Goal: Task Accomplishment & Management: Manage account settings

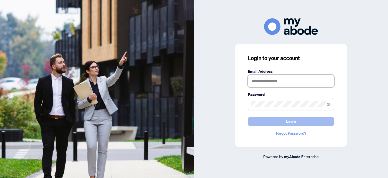
type input "**********"
click at [291, 123] on span "Login" at bounding box center [291, 121] width 10 height 9
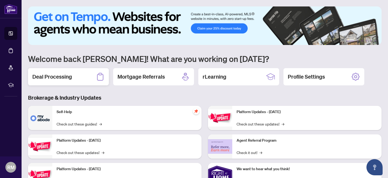
click at [53, 77] on h2 "Deal Processing" at bounding box center [52, 77] width 40 height 8
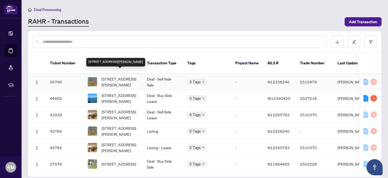
click at [116, 76] on span "[STREET_ADDRESS][PERSON_NAME]" at bounding box center [120, 82] width 37 height 12
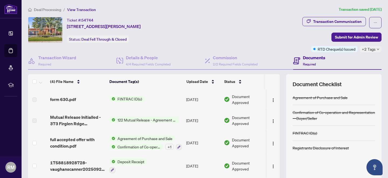
scroll to position [48, 0]
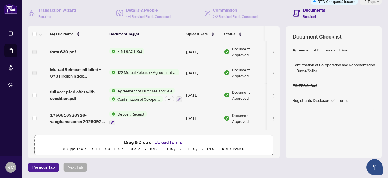
click at [168, 142] on button "Upload Forms" at bounding box center [168, 142] width 30 height 7
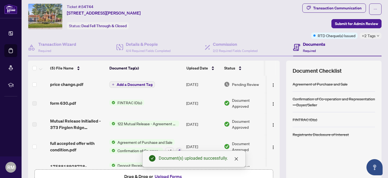
scroll to position [0, 0]
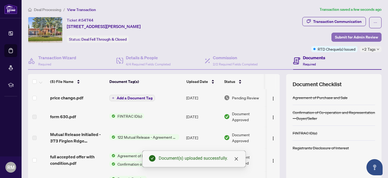
click at [358, 37] on span "Submit for Admin Review" at bounding box center [356, 37] width 43 height 9
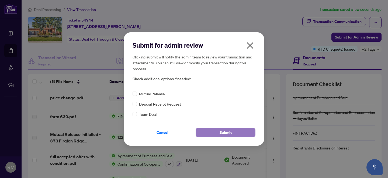
click at [228, 131] on span "Submit" at bounding box center [226, 132] width 12 height 9
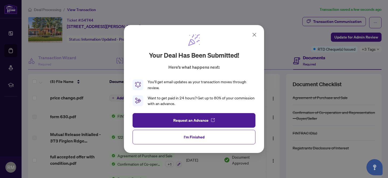
click at [254, 34] on icon at bounding box center [254, 35] width 6 height 6
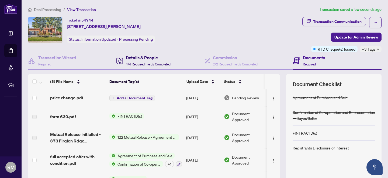
click at [139, 59] on h4 "Details & People" at bounding box center [148, 57] width 45 height 6
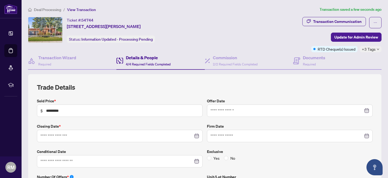
type input "**********"
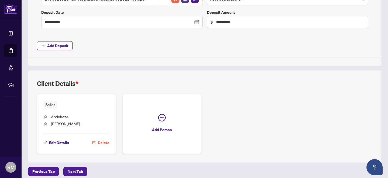
scroll to position [278, 0]
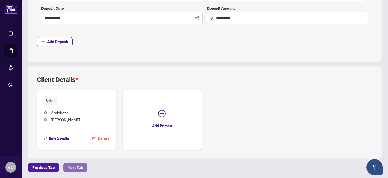
click at [77, 166] on span "Next Tab" at bounding box center [75, 167] width 15 height 9
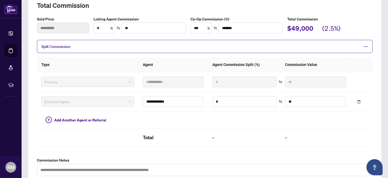
scroll to position [198, 0]
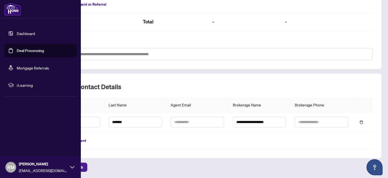
click at [24, 33] on link "Dashboard" at bounding box center [26, 33] width 18 height 5
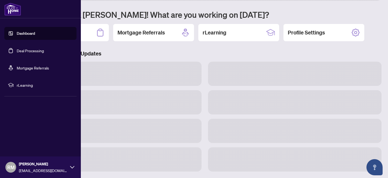
scroll to position [44, 0]
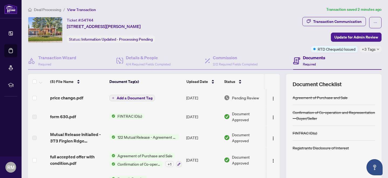
click at [133, 96] on span "Add a Document Tag" at bounding box center [135, 98] width 36 height 4
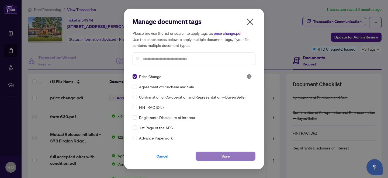
click at [231, 158] on button "Save" at bounding box center [226, 156] width 60 height 9
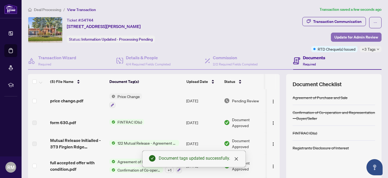
click at [352, 37] on span "Update for Admin Review" at bounding box center [357, 37] width 44 height 9
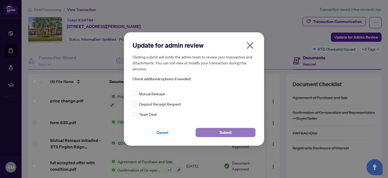
click at [220, 132] on span "Submit" at bounding box center [226, 132] width 12 height 9
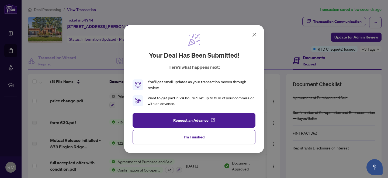
click at [256, 33] on icon at bounding box center [254, 35] width 6 height 6
